Goal: Task Accomplishment & Management: Manage account settings

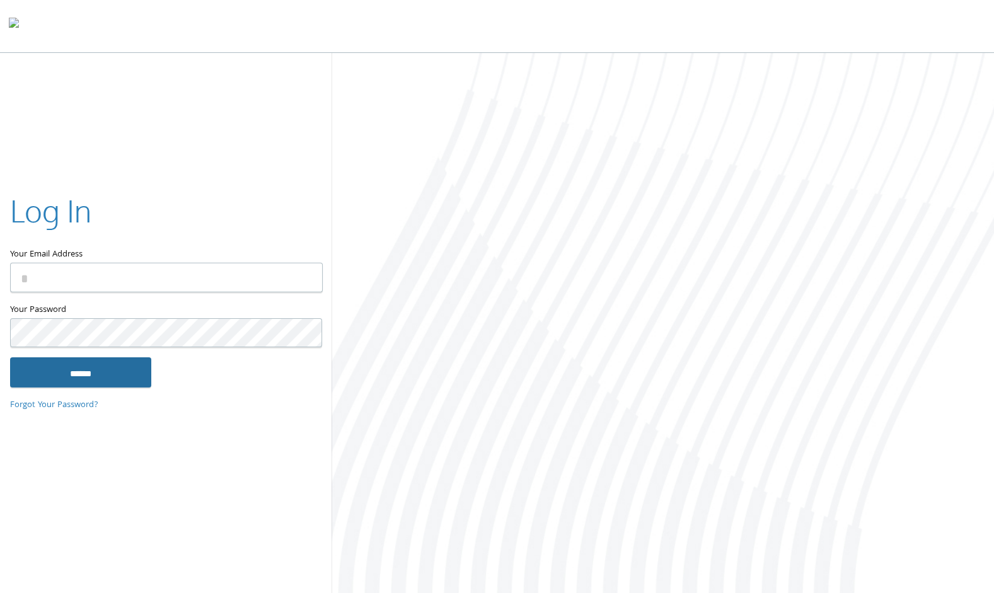
type input "**********"
click at [93, 369] on input "******" at bounding box center [80, 372] width 141 height 30
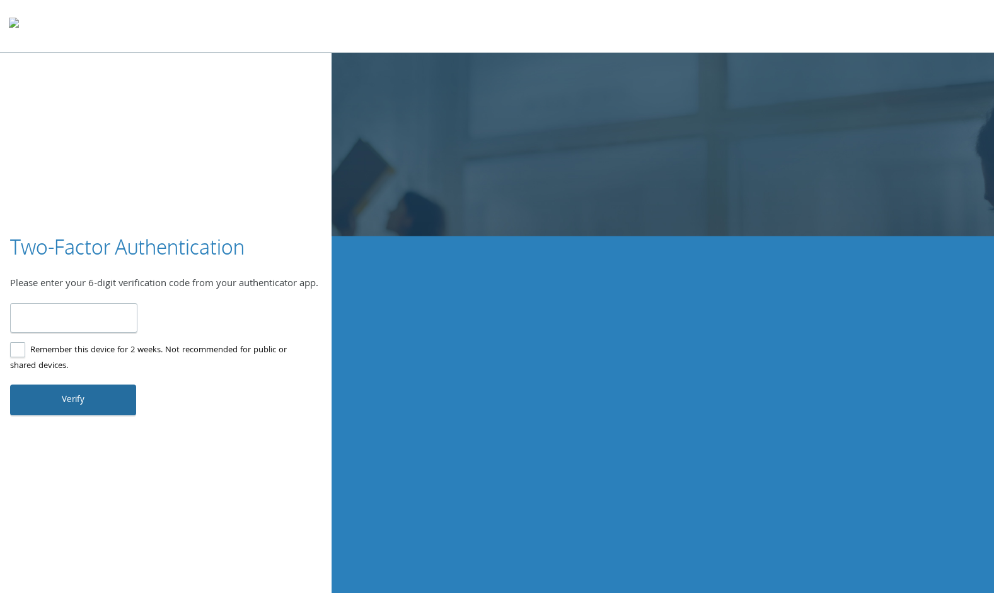
type input "******"
